Goal: Information Seeking & Learning: Learn about a topic

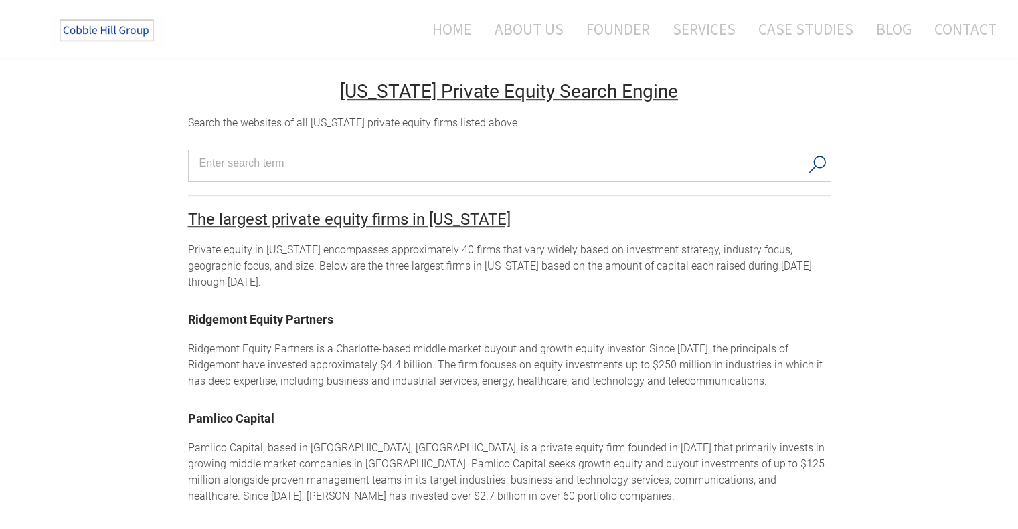
scroll to position [878, 0]
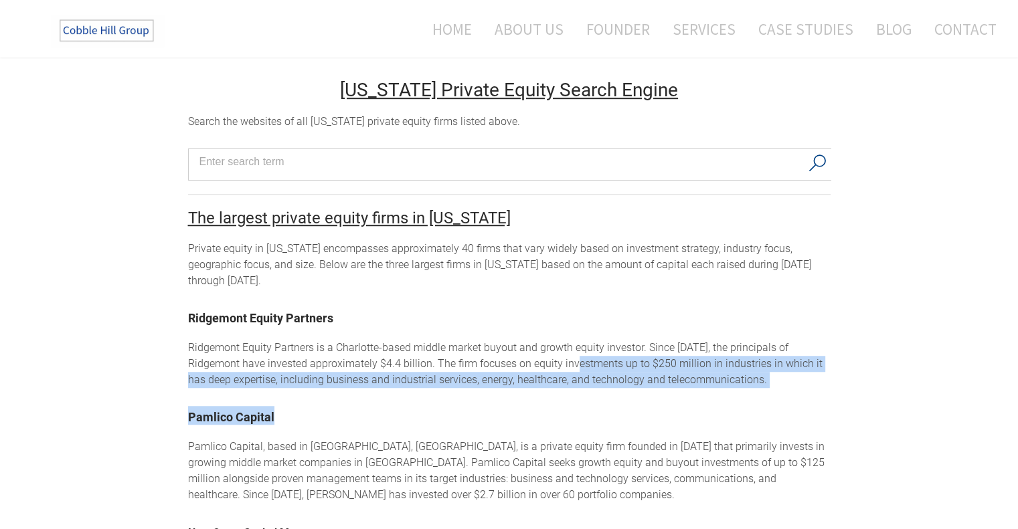
drag, startPoint x: 529, startPoint y: 211, endPoint x: 567, endPoint y: 248, distance: 53.0
click at [567, 248] on div "[US_STATE] Private Equity Firms Private equity firms in [US_STATE] The Cobble H…" at bounding box center [509, 434] width 642 height 2384
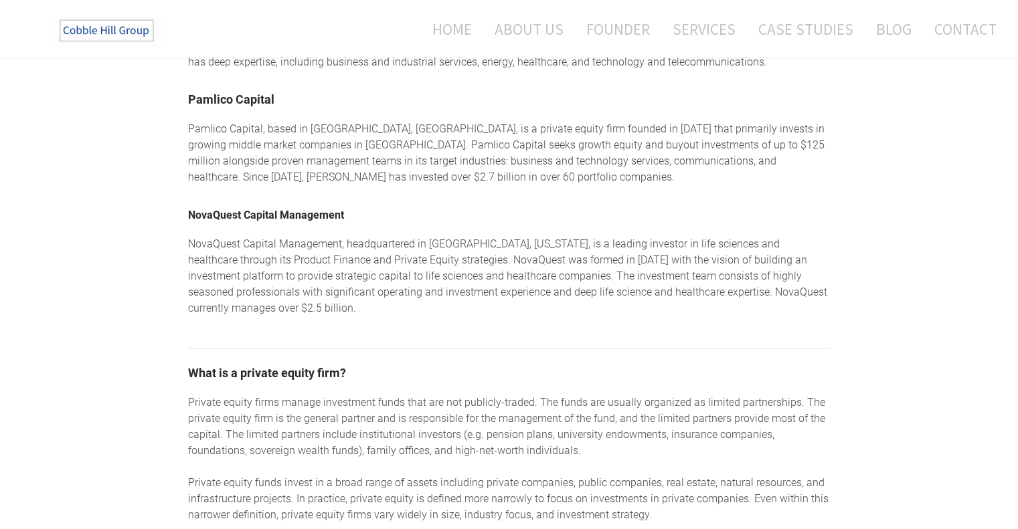
scroll to position [1197, 0]
drag, startPoint x: 857, startPoint y: 277, endPoint x: 854, endPoint y: 270, distance: 7.8
click at [854, 270] on div "[US_STATE] Private Equity Firms Private equity firms in [US_STATE] The Cobble H…" at bounding box center [509, 118] width 1018 height 2465
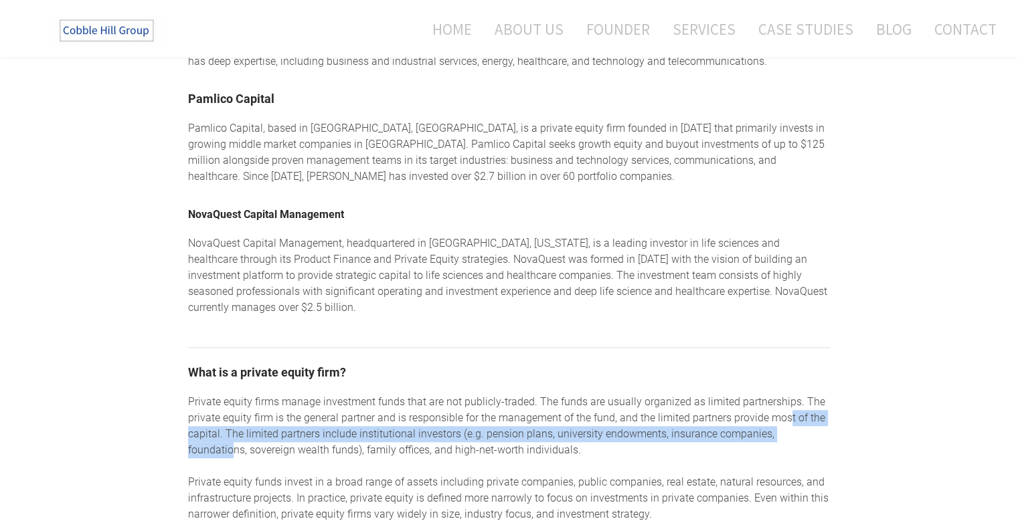
drag, startPoint x: 786, startPoint y: 277, endPoint x: 814, endPoint y: 286, distance: 28.8
click at [814, 394] on div "Private equity firms manage investment funds that are not publicly-traded. The …" at bounding box center [509, 458] width 642 height 128
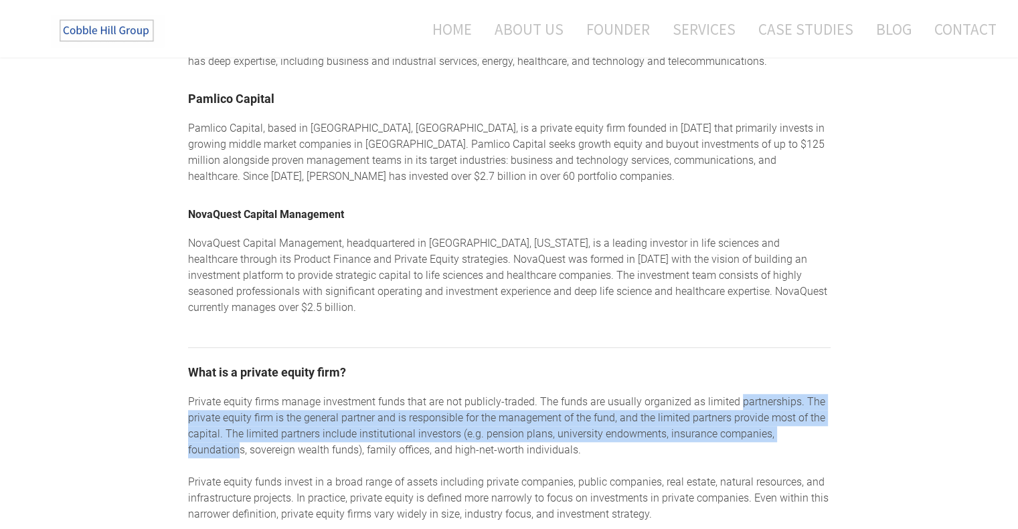
drag, startPoint x: 819, startPoint y: 288, endPoint x: 729, endPoint y: 251, distance: 96.9
click at [729, 394] on div "Private equity firms manage investment funds that are not publicly-traded. The …" at bounding box center [509, 458] width 642 height 128
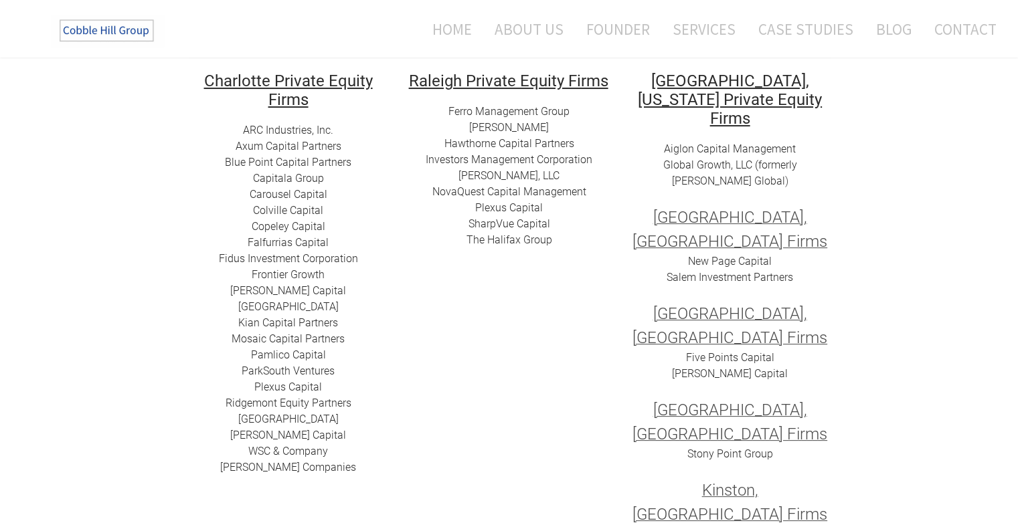
scroll to position [240, 0]
